Goal: Information Seeking & Learning: Check status

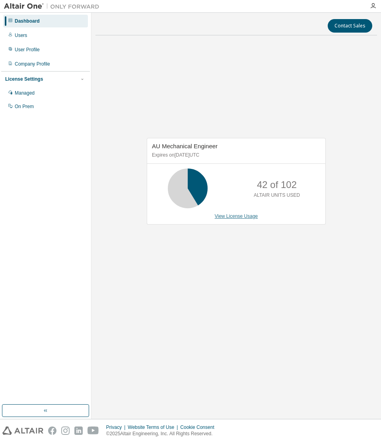
click at [231, 214] on link "View License Usage" at bounding box center [236, 217] width 43 height 6
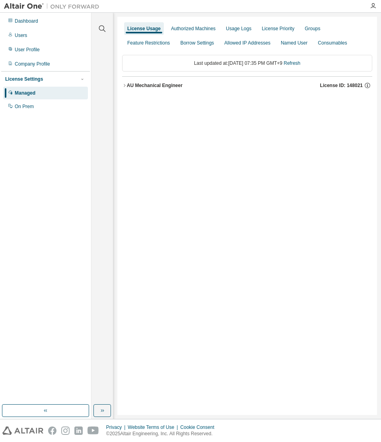
click at [125, 82] on button "AU Mechanical Engineer License ID: 148021" at bounding box center [247, 86] width 250 height 18
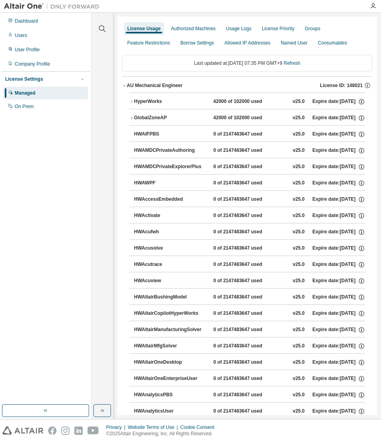
click at [125, 82] on button "AU Mechanical Engineer License ID: 148021" at bounding box center [247, 86] width 250 height 18
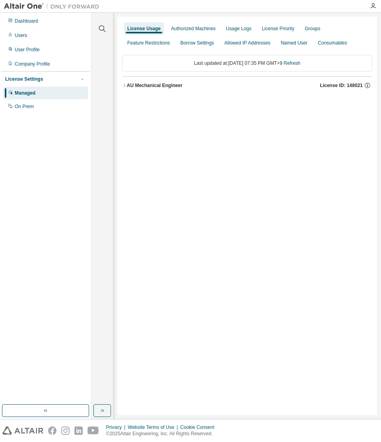
click at [35, 83] on div "License Settings" at bounding box center [45, 79] width 81 height 7
click at [29, 25] on div "Dashboard" at bounding box center [45, 21] width 85 height 13
